Goal: Communication & Community: Connect with others

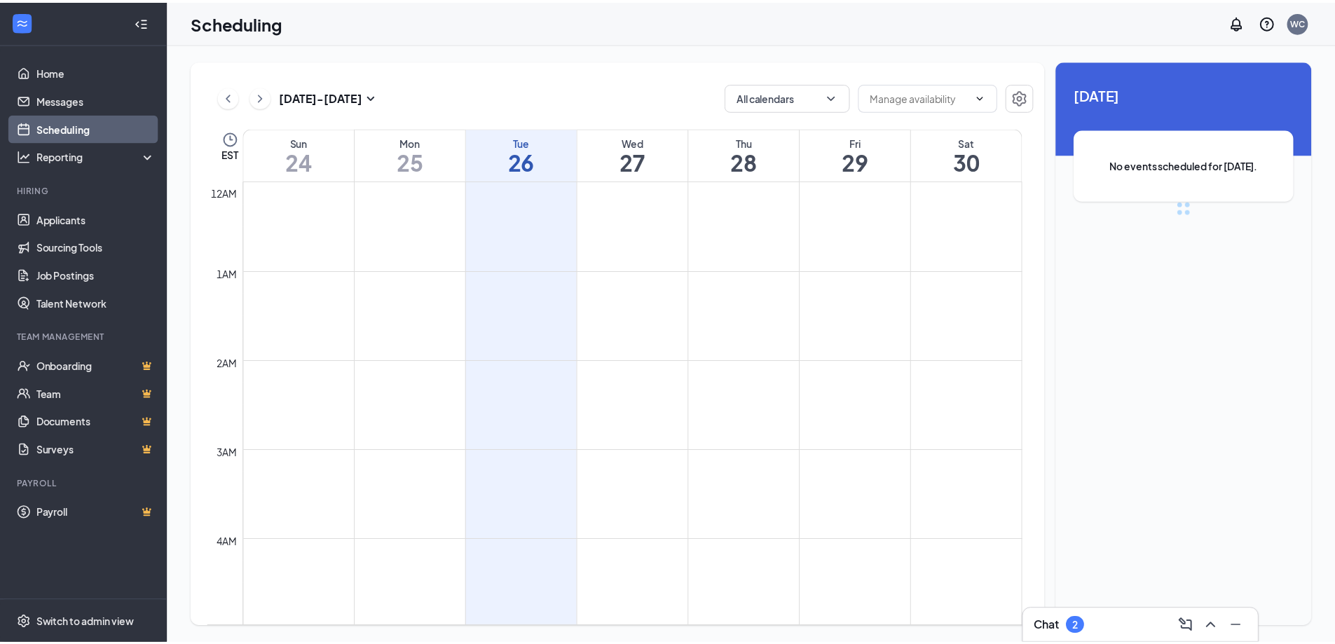
scroll to position [689, 0]
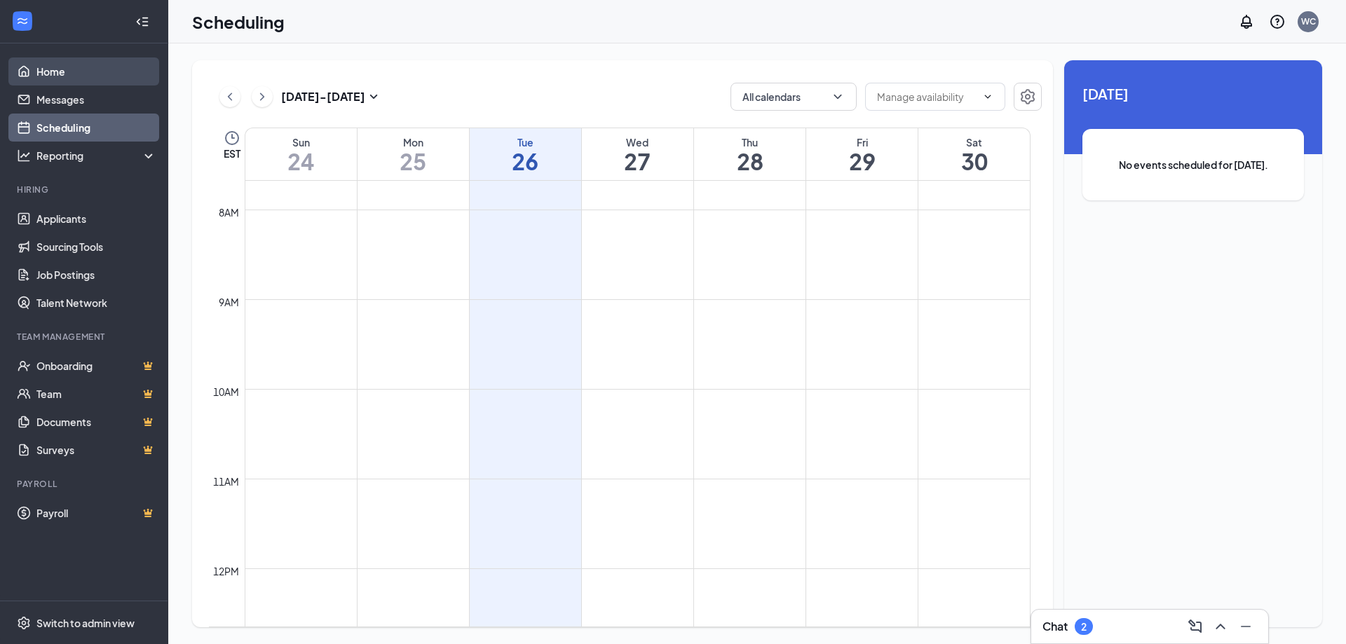
click at [64, 74] on link "Home" at bounding box center [96, 71] width 120 height 28
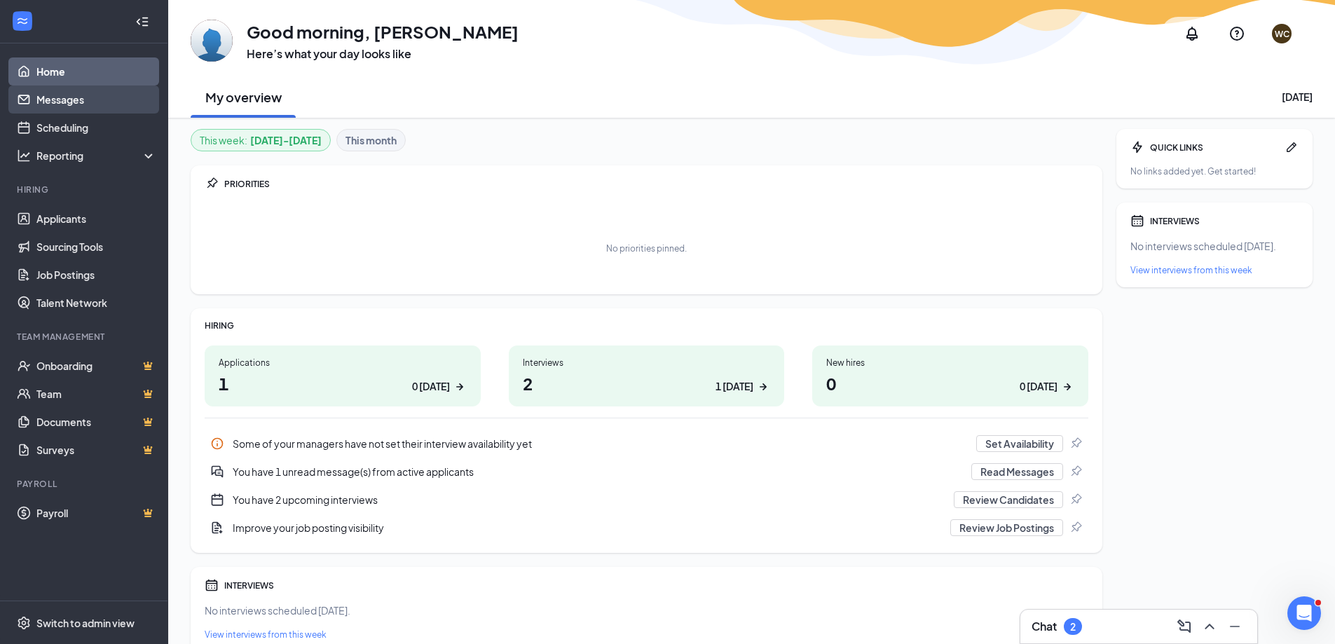
click at [89, 103] on link "Messages" at bounding box center [96, 100] width 120 height 28
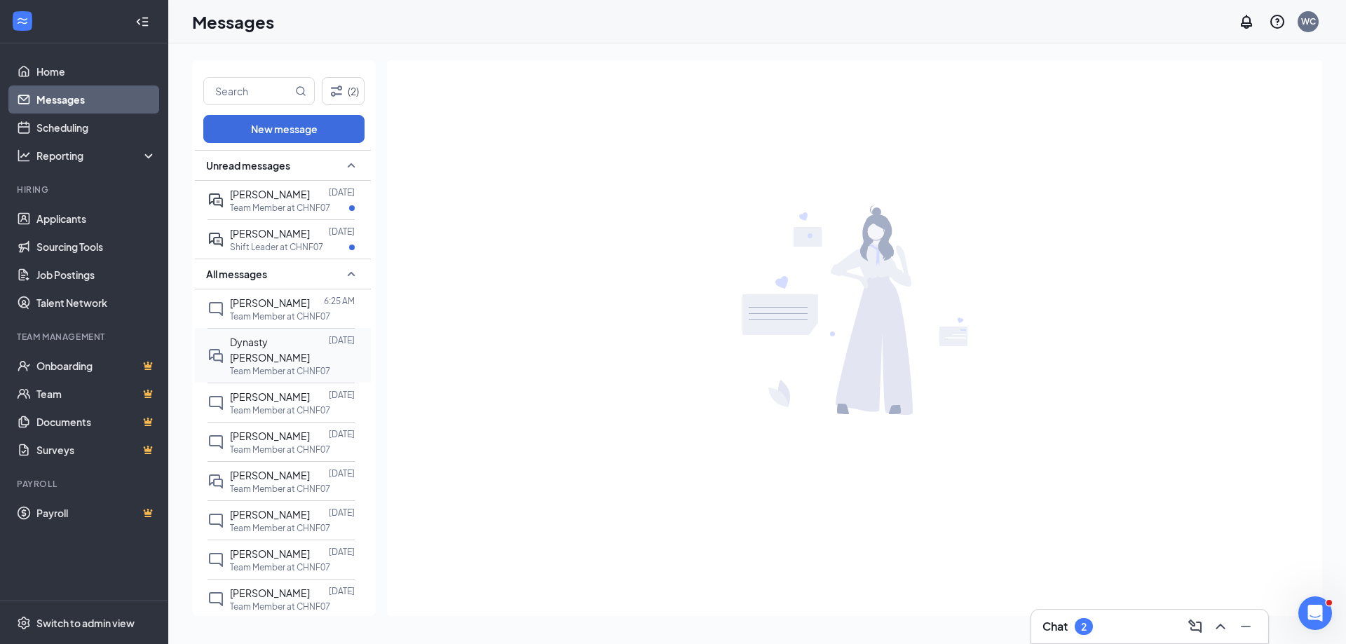
click at [276, 346] on span "Dynasty [PERSON_NAME]" at bounding box center [270, 350] width 80 height 28
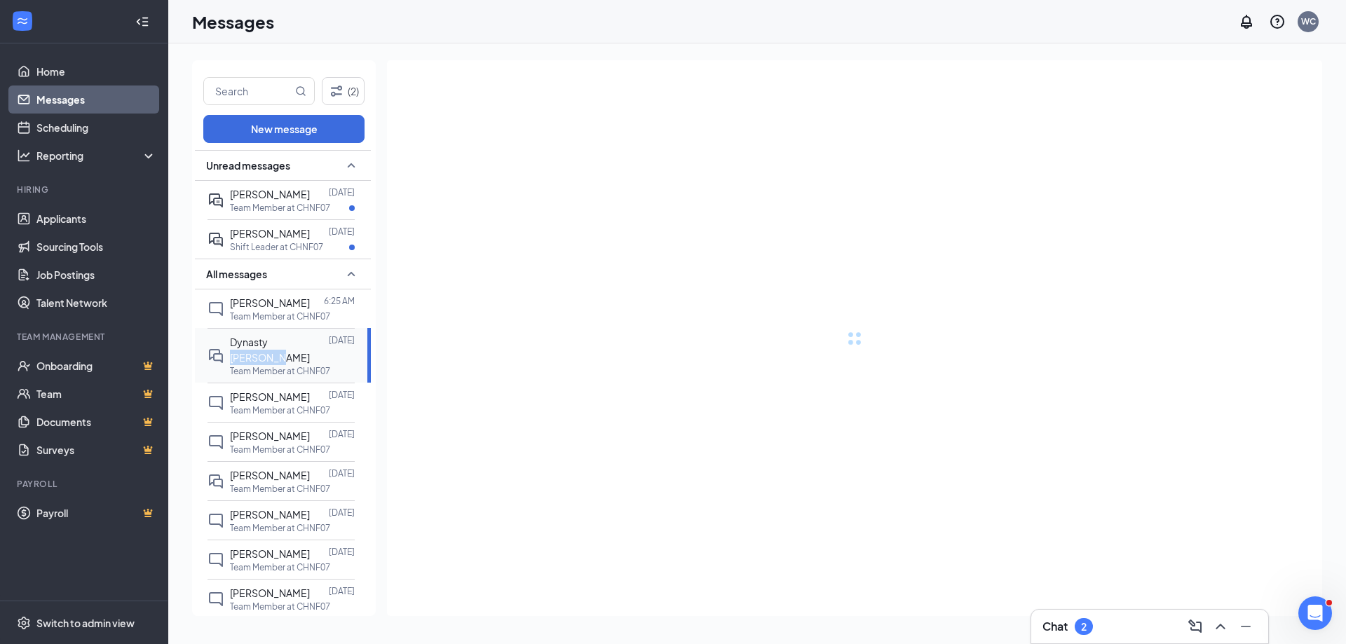
click at [277, 346] on span "Dynasty [PERSON_NAME]" at bounding box center [270, 350] width 80 height 28
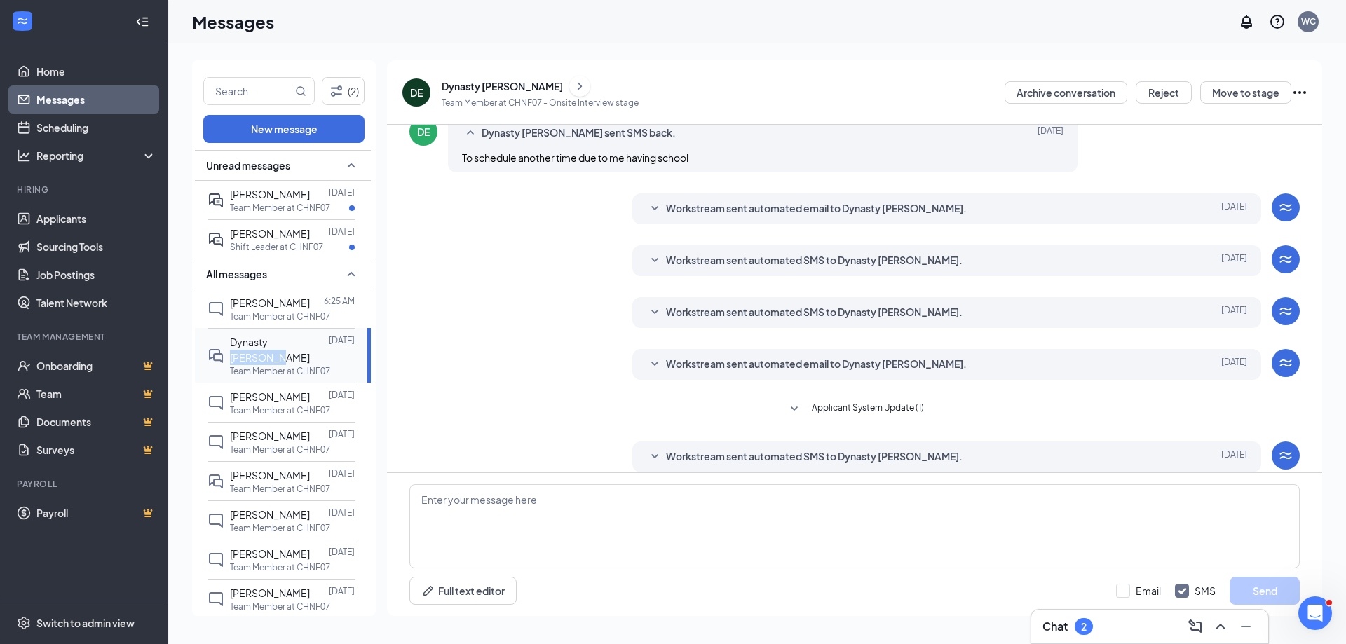
scroll to position [322, 0]
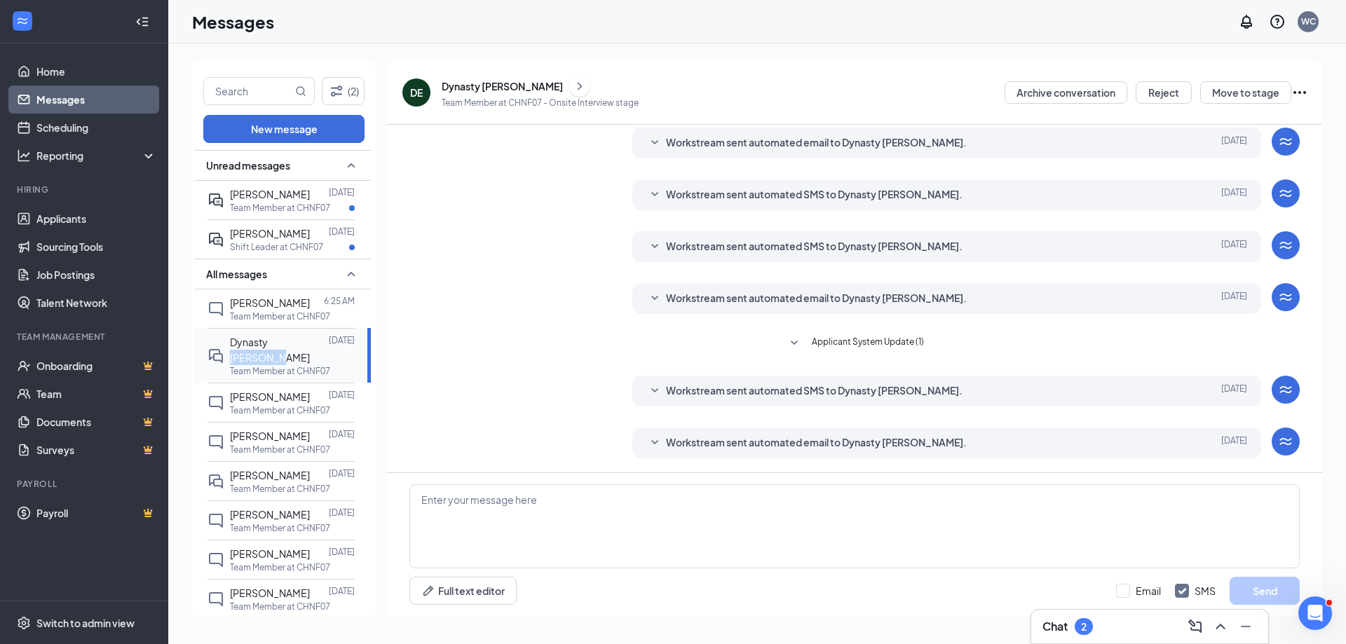
click at [276, 346] on span "Dynasty [PERSON_NAME]" at bounding box center [270, 350] width 80 height 28
click at [276, 347] on span "Dynasty [PERSON_NAME]" at bounding box center [270, 350] width 80 height 28
click at [276, 345] on span "Dynasty [PERSON_NAME]" at bounding box center [270, 350] width 80 height 28
click at [276, 346] on span "Dynasty [PERSON_NAME]" at bounding box center [270, 350] width 80 height 28
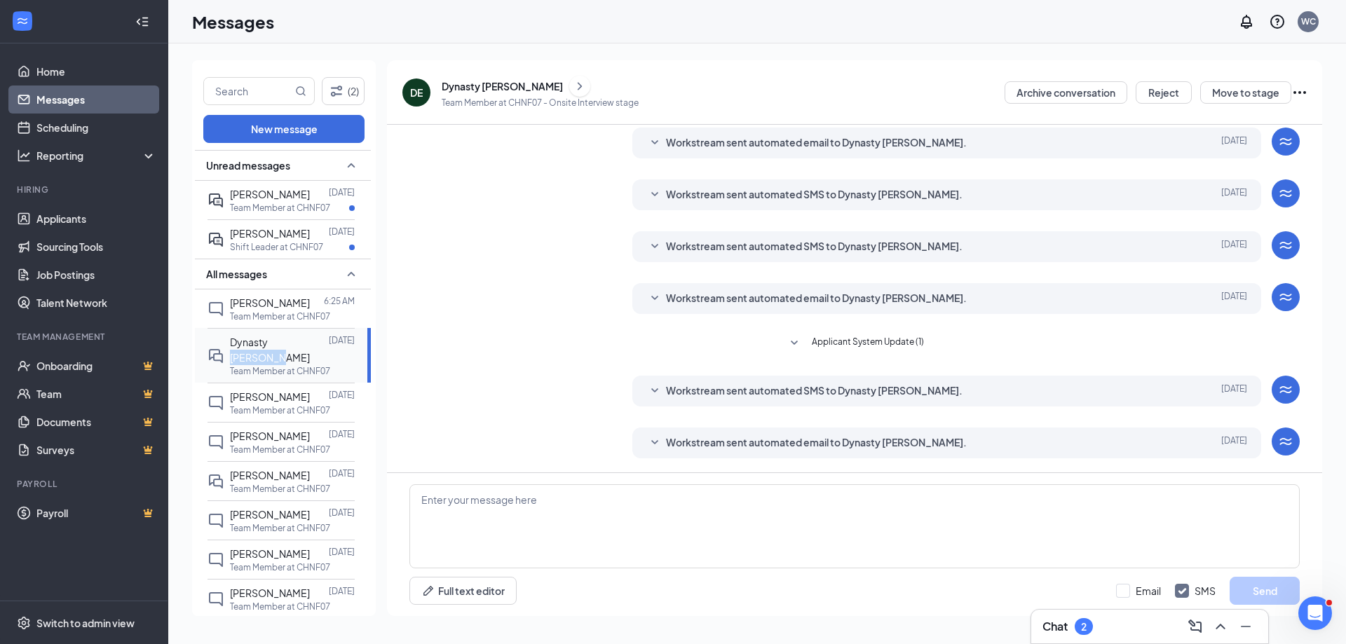
click at [275, 346] on span "Dynasty [PERSON_NAME]" at bounding box center [270, 350] width 80 height 28
click at [273, 342] on span "Dynasty [PERSON_NAME]" at bounding box center [270, 350] width 80 height 28
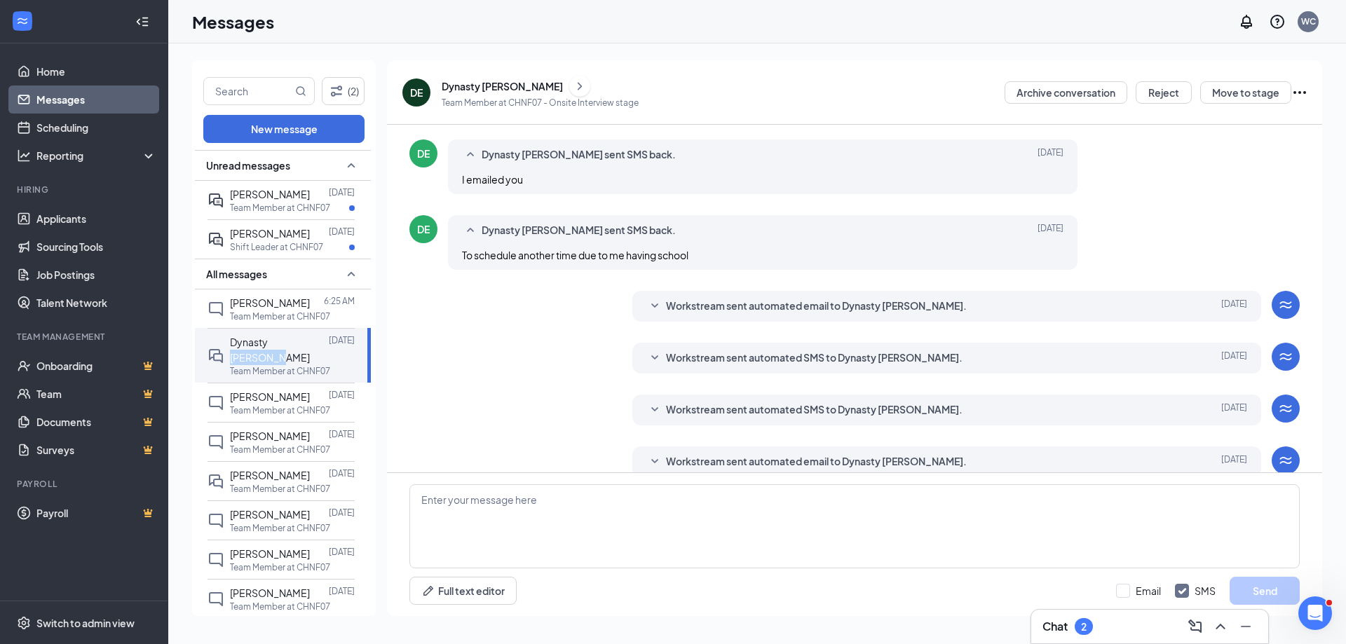
scroll to position [112, 0]
